Goal: Task Accomplishment & Management: Complete application form

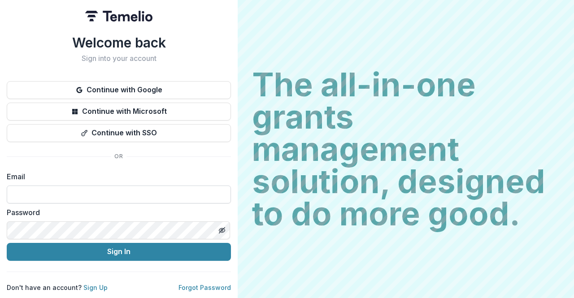
click at [112, 187] on input at bounding box center [119, 195] width 224 height 18
type input "**********"
click at [311, 244] on div "The all-in-one grants management solution, designed to do more good. The all-in…" at bounding box center [405, 149] width 336 height 298
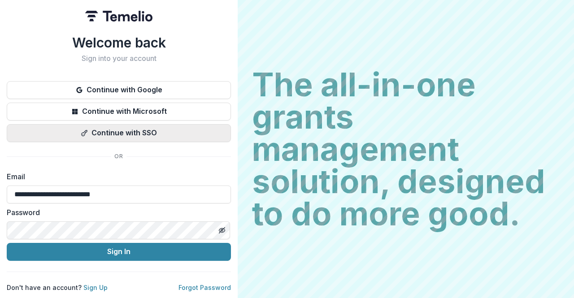
click at [145, 132] on button "Continue with SSO" at bounding box center [119, 133] width 224 height 18
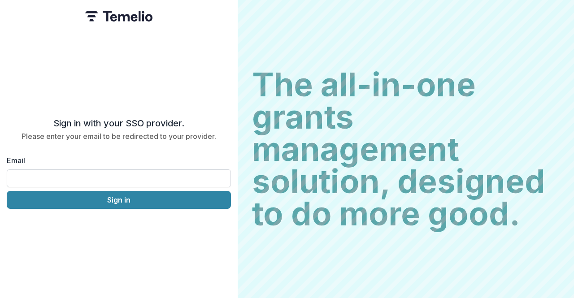
click at [72, 171] on input "Email" at bounding box center [119, 178] width 224 height 18
type input "**********"
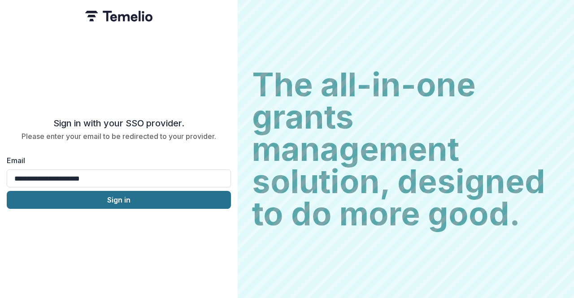
click at [125, 202] on button "Sign in" at bounding box center [119, 200] width 224 height 18
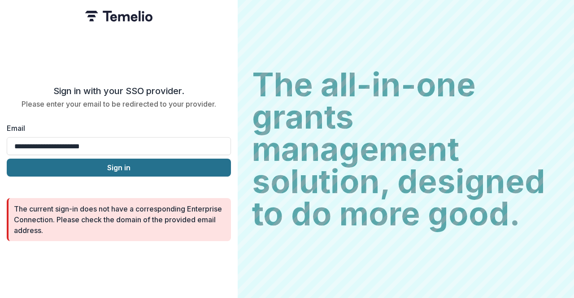
click at [106, 163] on button "Sign in" at bounding box center [119, 168] width 224 height 18
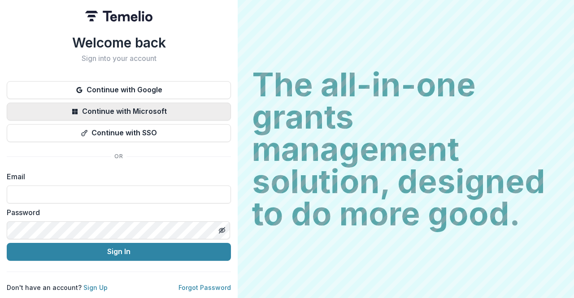
click at [160, 113] on button "Continue with Microsoft" at bounding box center [119, 112] width 224 height 18
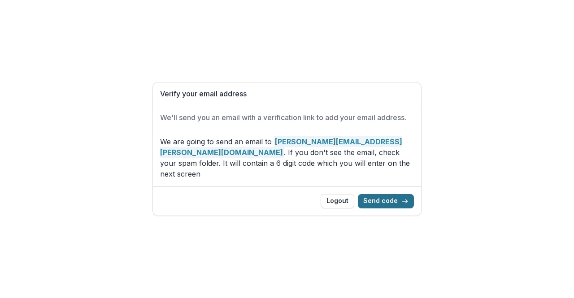
click at [382, 194] on button "Send code" at bounding box center [386, 201] width 56 height 14
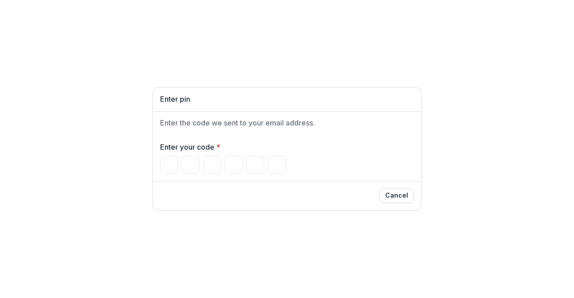
type input "*"
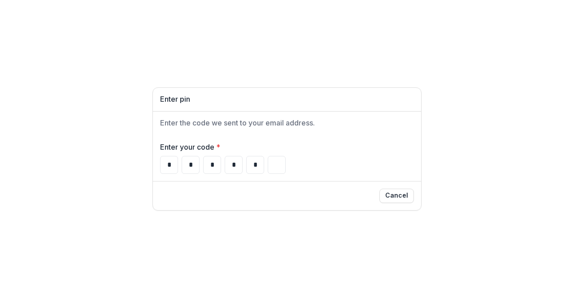
type input "*"
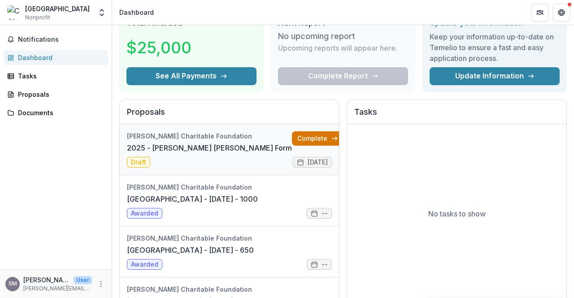
click at [294, 138] on link "Complete" at bounding box center [318, 138] width 52 height 14
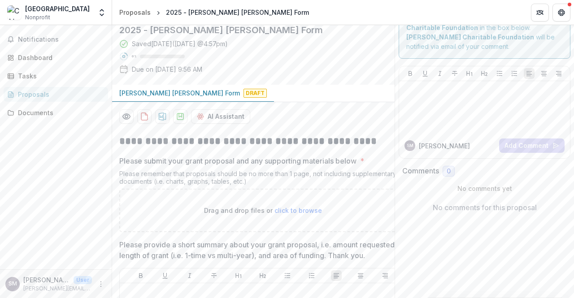
scroll to position [45, 0]
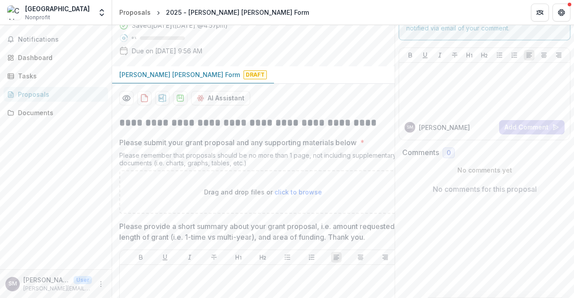
drag, startPoint x: 263, startPoint y: 143, endPoint x: 271, endPoint y: 160, distance: 18.8
click at [271, 160] on div "Please submit your grant proposal and any supporting materials below * Please r…" at bounding box center [262, 175] width 287 height 77
click at [271, 160] on div "Please remember that proposals should be no more than 1 page, not including sup…" at bounding box center [262, 160] width 287 height 19
drag, startPoint x: 194, startPoint y: 156, endPoint x: 301, endPoint y: 169, distance: 107.0
click at [301, 169] on div "Please remember that proposals should be no more than 1 page, not including sup…" at bounding box center [262, 160] width 287 height 19
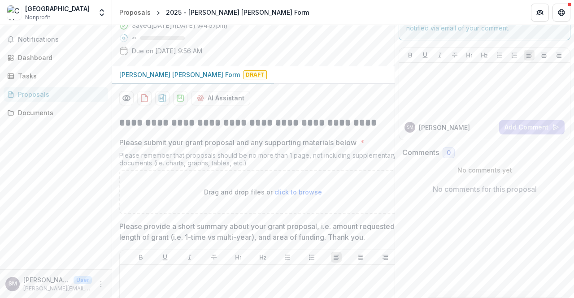
click at [225, 162] on div "Please remember that proposals should be no more than 1 page, not including sup…" at bounding box center [262, 160] width 287 height 19
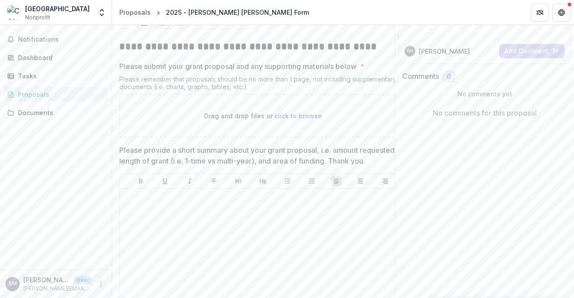
scroll to position [179, 0]
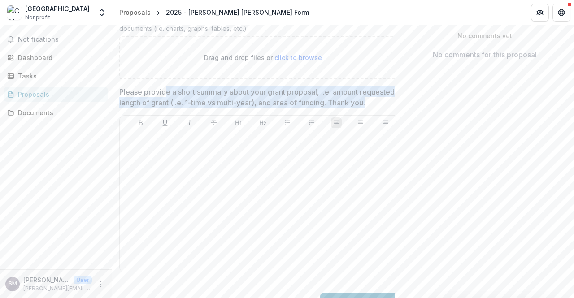
drag, startPoint x: 167, startPoint y: 92, endPoint x: 295, endPoint y: 111, distance: 129.5
click at [295, 108] on p "Please provide a short summary about your grant proposal, i.e. amount requested…" at bounding box center [259, 97] width 281 height 22
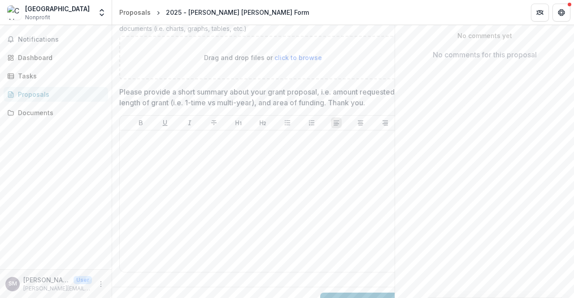
click at [295, 108] on p "Please provide a short summary about your grant proposal, i.e. amount requested…" at bounding box center [259, 97] width 281 height 22
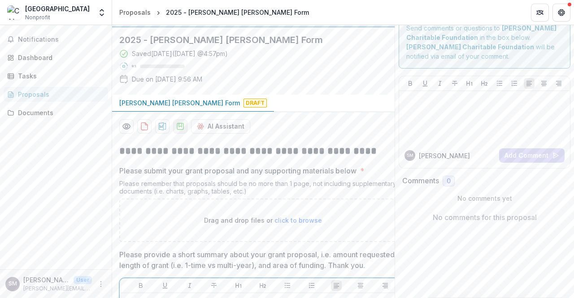
scroll to position [0, 0]
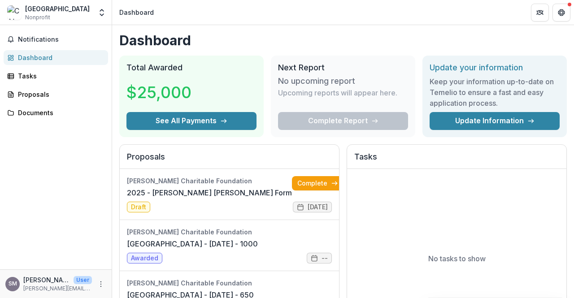
scroll to position [134, 0]
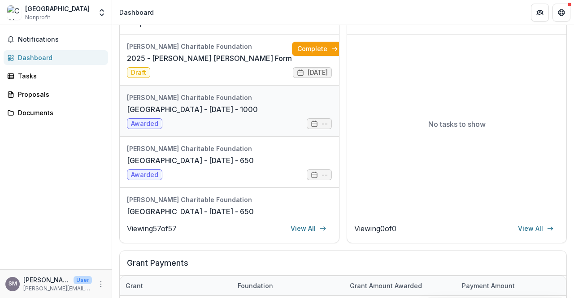
click at [196, 104] on link "[GEOGRAPHIC_DATA] - [DATE] - 1000" at bounding box center [192, 109] width 131 height 11
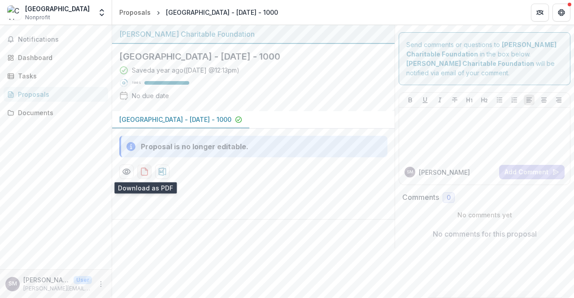
click at [143, 171] on icon "download-proposal" at bounding box center [144, 171] width 9 height 9
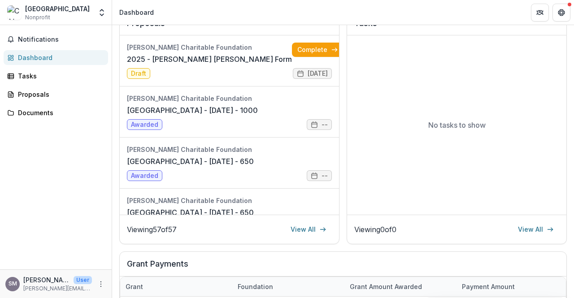
scroll to position [90, 0]
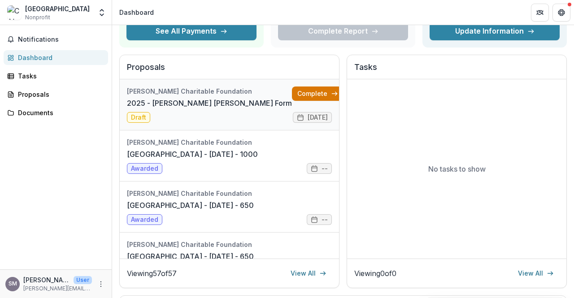
click at [331, 93] on icon at bounding box center [334, 93] width 7 height 7
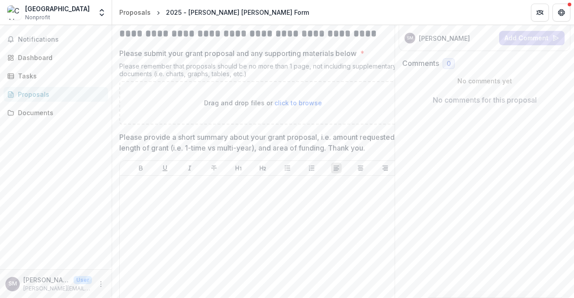
scroll to position [134, 0]
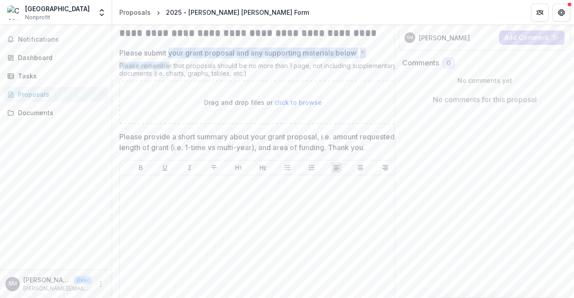
drag, startPoint x: 168, startPoint y: 56, endPoint x: 167, endPoint y: 66, distance: 10.3
click at [167, 66] on div "Please submit your grant proposal and any supporting materials below * Please r…" at bounding box center [262, 85] width 287 height 77
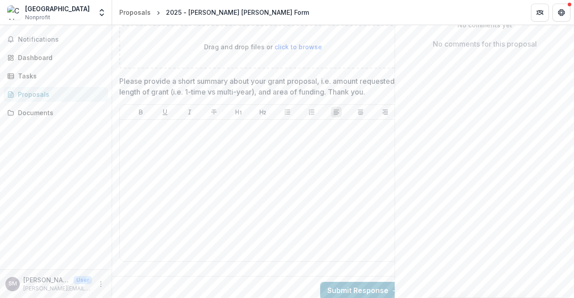
scroll to position [213, 0]
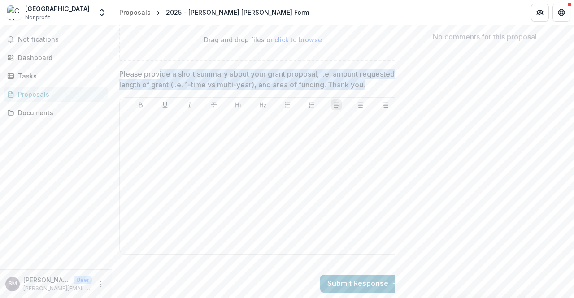
drag, startPoint x: 160, startPoint y: 55, endPoint x: 256, endPoint y: 81, distance: 99.8
click at [256, 81] on p "Please provide a short summary about your grant proposal, i.e. amount requested…" at bounding box center [259, 80] width 281 height 22
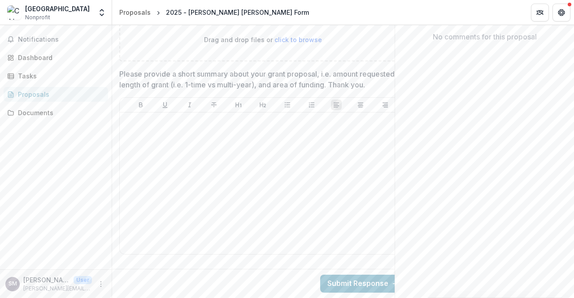
click at [254, 81] on p "Please provide a short summary about your grant proposal, i.e. amount requested…" at bounding box center [259, 80] width 281 height 22
click at [149, 72] on p "Please provide a short summary about your grant proposal, i.e. amount requested…" at bounding box center [259, 80] width 281 height 22
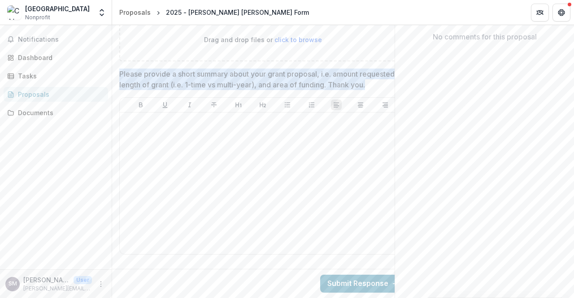
drag, startPoint x: 148, startPoint y: 76, endPoint x: 120, endPoint y: 58, distance: 33.1
click at [120, 69] on p "Please provide a short summary about your grant proposal, i.e. amount requested…" at bounding box center [259, 80] width 281 height 22
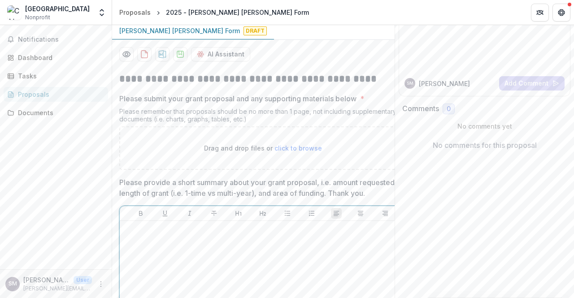
scroll to position [90, 0]
drag, startPoint x: 125, startPoint y: 95, endPoint x: 301, endPoint y: 119, distance: 177.8
click at [301, 119] on div "Please submit your grant proposal and any supporting materials below * Please r…" at bounding box center [262, 130] width 287 height 77
click at [300, 119] on div "Please remember that proposals should be no more than 1 page, not including sup…" at bounding box center [262, 116] width 287 height 19
drag, startPoint x: 254, startPoint y: 117, endPoint x: 115, endPoint y: 91, distance: 141.2
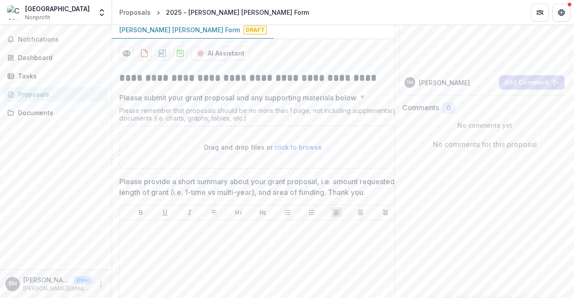
click at [115, 91] on div "**********" at bounding box center [262, 218] width 301 height 309
copy div "Please submit your grant proposal and any supporting materials below * Please r…"
click at [311, 150] on span "click to browse" at bounding box center [297, 147] width 47 height 8
click at [301, 145] on span "click to browse" at bounding box center [297, 147] width 47 height 8
type input "**********"
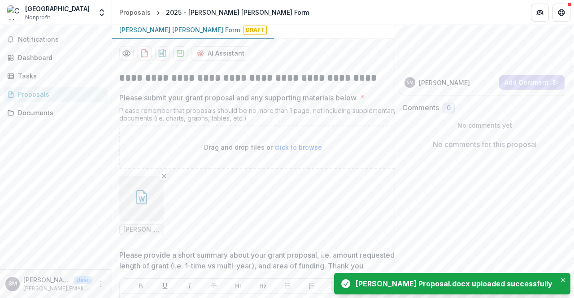
click at [224, 199] on ul "[PERSON_NAME] Proposal.docx" at bounding box center [262, 205] width 287 height 59
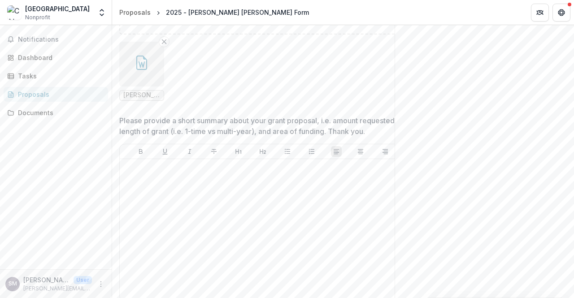
scroll to position [269, 0]
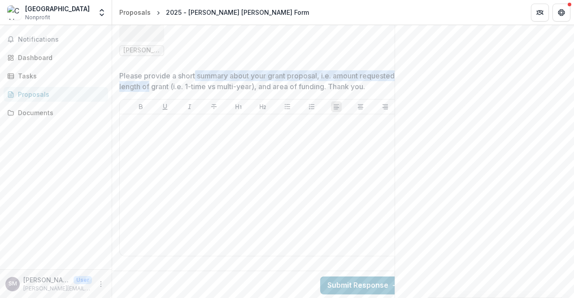
drag, startPoint x: 193, startPoint y: 78, endPoint x: 184, endPoint y: 91, distance: 15.8
click at [185, 91] on p "Please provide a short summary about your grant proposal, i.e. amount requested…" at bounding box center [259, 81] width 281 height 22
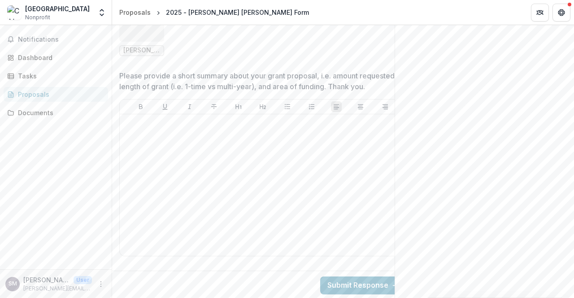
click at [184, 91] on p "Please provide a short summary about your grant proposal, i.e. amount requested…" at bounding box center [259, 81] width 281 height 22
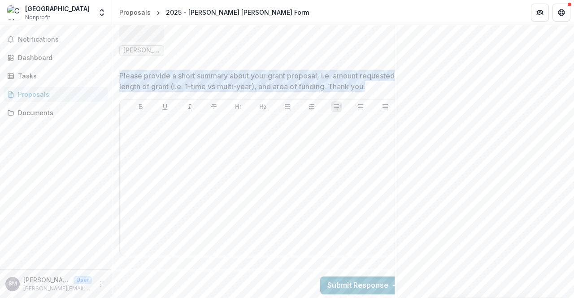
drag, startPoint x: 121, startPoint y: 75, endPoint x: 161, endPoint y: 106, distance: 50.8
click at [161, 106] on div "Please provide a short summary about your grant proposal, i.e. amount requested…" at bounding box center [262, 165] width 287 height 190
copy p "Please provide a short summary about your grant proposal, i.e. amount requested…"
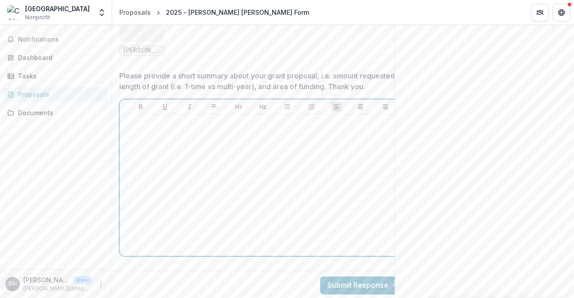
click at [225, 173] on div at bounding box center [262, 185] width 279 height 134
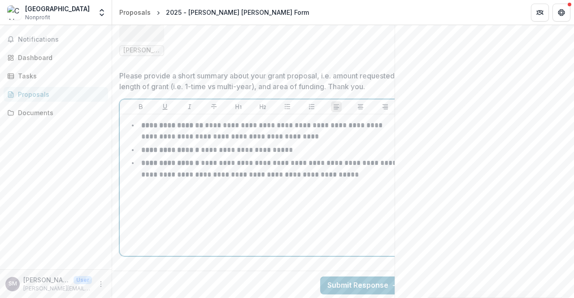
click at [222, 225] on div "**********" at bounding box center [262, 185] width 279 height 134
click at [142, 129] on strong "**********" at bounding box center [172, 125] width 62 height 7
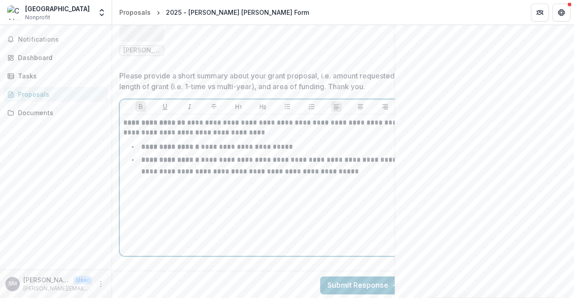
click at [141, 153] on li "**********" at bounding box center [268, 147] width 268 height 12
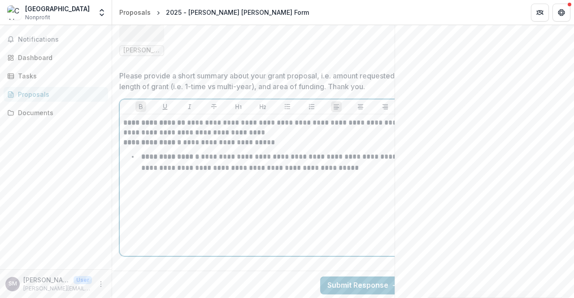
click at [143, 160] on strong "**********" at bounding box center [170, 156] width 58 height 7
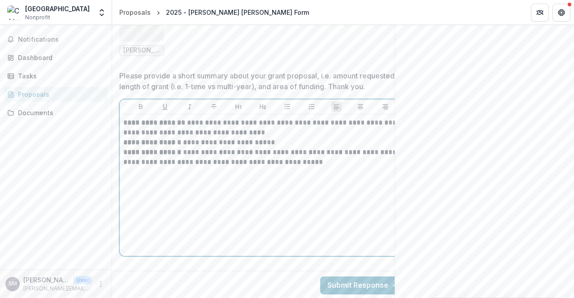
click at [268, 138] on p "**********" at bounding box center [262, 128] width 279 height 20
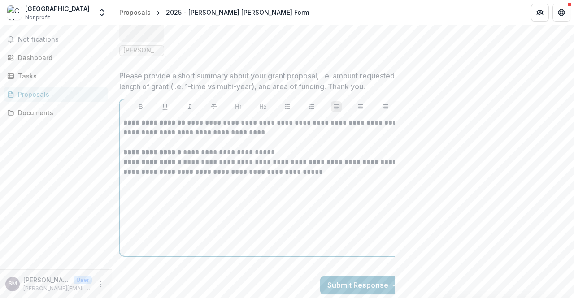
click at [273, 157] on p "**********" at bounding box center [262, 152] width 279 height 10
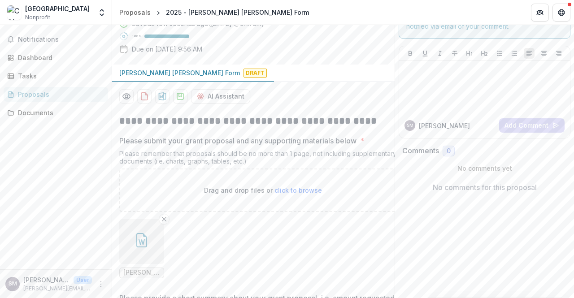
scroll to position [134, 0]
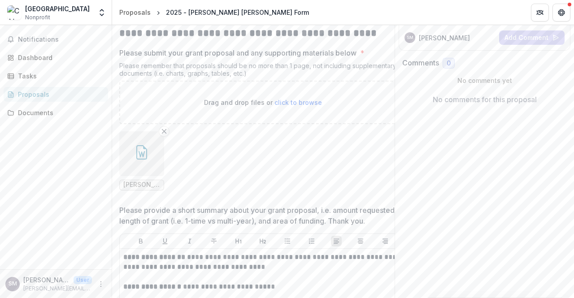
click at [142, 155] on icon "button" at bounding box center [141, 152] width 14 height 14
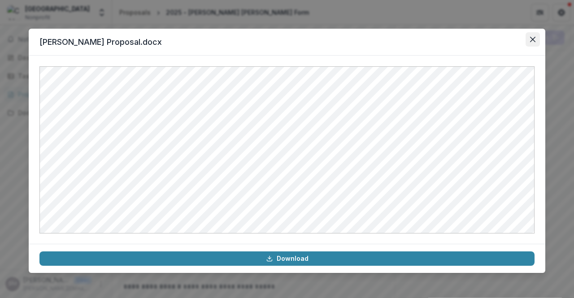
click at [532, 42] on icon "Close" at bounding box center [532, 39] width 5 height 5
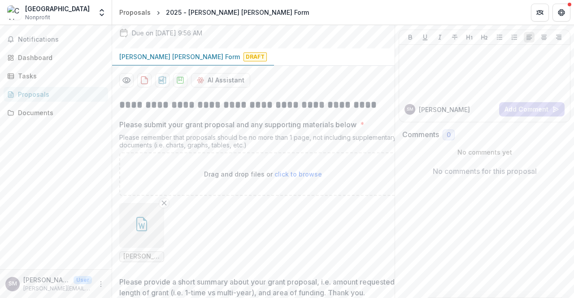
scroll to position [63, 0]
drag, startPoint x: 193, startPoint y: 139, endPoint x: 283, endPoint y: 141, distance: 90.5
click at [283, 141] on div "Please remember that proposals should be no more than 1 page, not including sup…" at bounding box center [262, 143] width 287 height 19
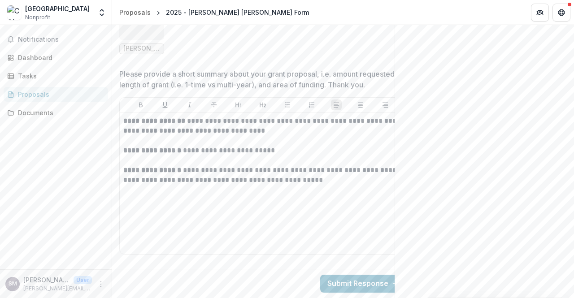
scroll to position [287, 0]
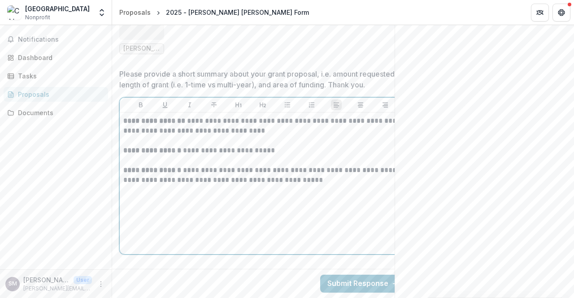
click at [122, 114] on div "**********" at bounding box center [263, 183] width 286 height 142
click at [124, 117] on strong "**********" at bounding box center [154, 120] width 62 height 7
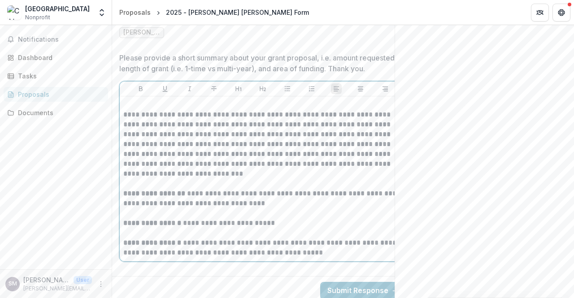
click at [244, 115] on p "**********" at bounding box center [262, 159] width 279 height 118
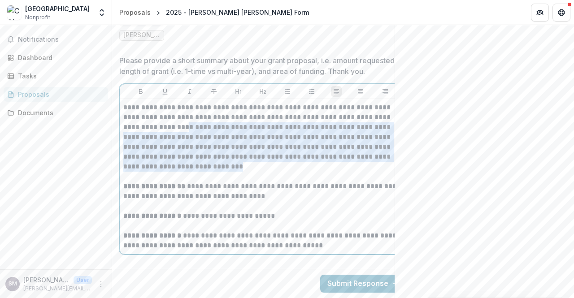
drag, startPoint x: 174, startPoint y: 133, endPoint x: 241, endPoint y: 175, distance: 79.6
click at [242, 176] on p "**********" at bounding box center [262, 157] width 279 height 108
click at [241, 175] on p "**********" at bounding box center [262, 157] width 279 height 108
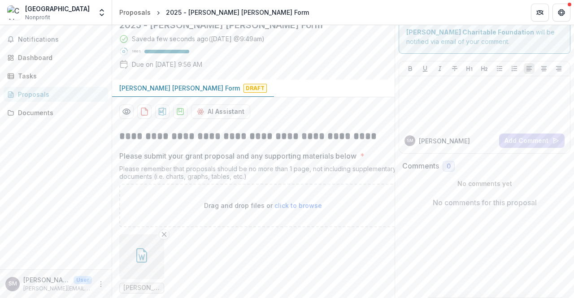
scroll to position [0, 0]
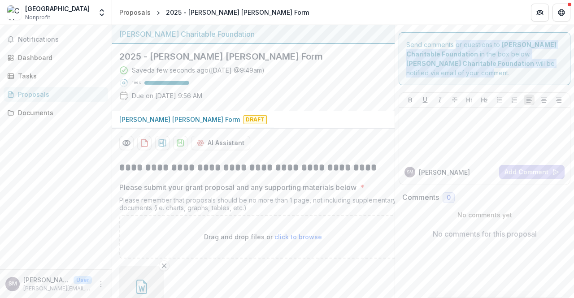
drag, startPoint x: 454, startPoint y: 44, endPoint x: 457, endPoint y: 71, distance: 27.0
click at [457, 71] on div "Send comments or questions to [PERSON_NAME] Charitable Foundation in the box be…" at bounding box center [484, 58] width 172 height 53
click at [53, 108] on div "Documents" at bounding box center [59, 112] width 83 height 9
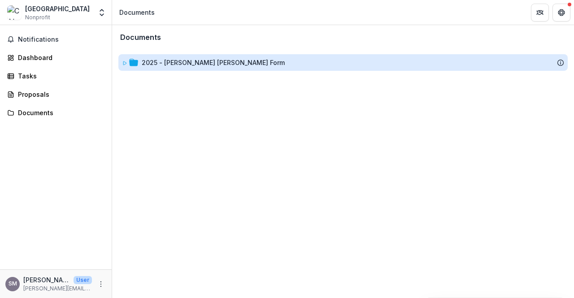
click at [166, 62] on div "2025 - [PERSON_NAME] [PERSON_NAME] Form" at bounding box center [213, 62] width 143 height 9
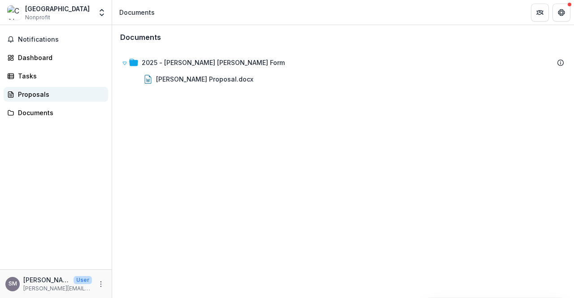
click at [33, 94] on div "Proposals" at bounding box center [59, 94] width 83 height 9
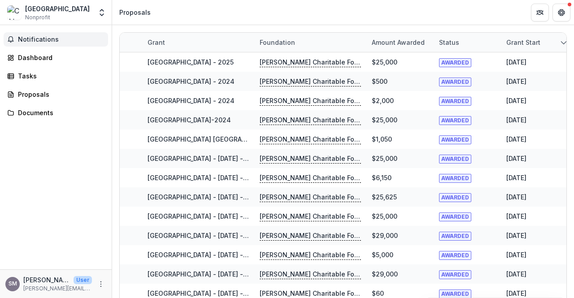
click at [43, 41] on span "Notifications" at bounding box center [61, 40] width 86 height 8
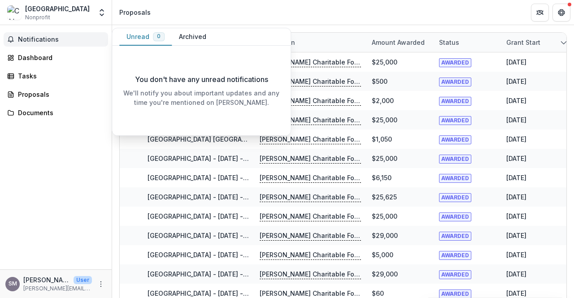
drag, startPoint x: 48, startPoint y: 42, endPoint x: 44, endPoint y: 44, distance: 4.8
click at [47, 42] on span "Notifications" at bounding box center [61, 40] width 86 height 8
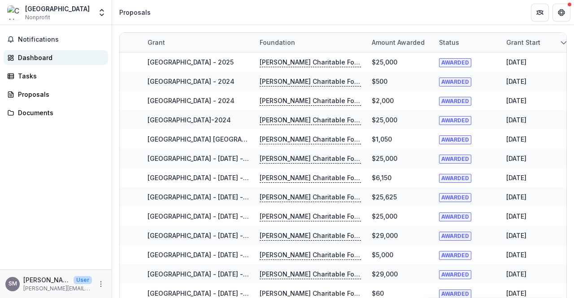
click at [32, 58] on div "Dashboard" at bounding box center [59, 57] width 83 height 9
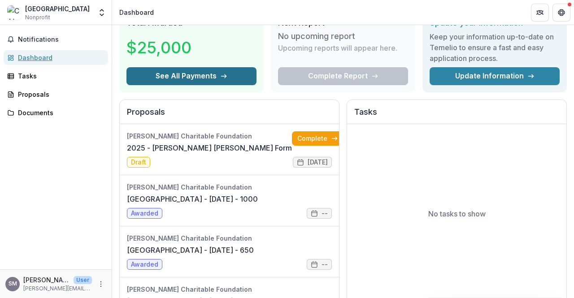
scroll to position [45, 0]
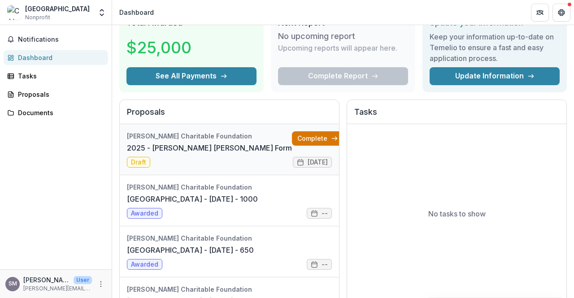
click at [294, 135] on link "Complete" at bounding box center [318, 138] width 52 height 14
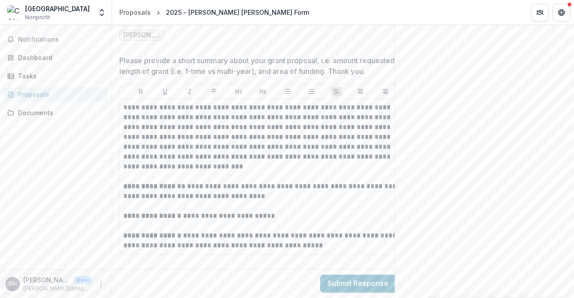
scroll to position [300, 0]
click at [262, 187] on p "**********" at bounding box center [262, 157] width 279 height 108
click at [266, 188] on p "**********" at bounding box center [262, 157] width 279 height 108
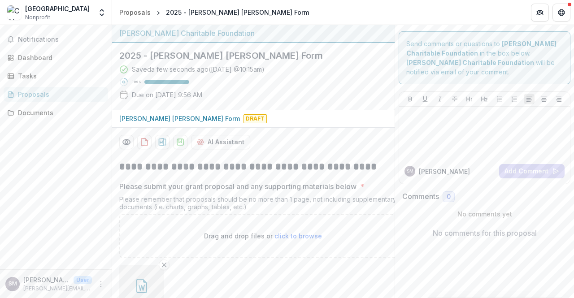
scroll to position [0, 0]
drag, startPoint x: 206, startPoint y: 69, endPoint x: 262, endPoint y: 77, distance: 56.1
click at [260, 76] on div "Saved 4 minutes ago ( [DATE] @ 10:15am ) 100 % Due on [DATE] 9:56 AM" at bounding box center [246, 84] width 254 height 39
click at [263, 78] on div "Saved 4 minutes ago ( [DATE] @ 10:15am ) 100 % Due on [DATE] 9:56 AM" at bounding box center [246, 84] width 254 height 39
